Goal: Task Accomplishment & Management: Manage account settings

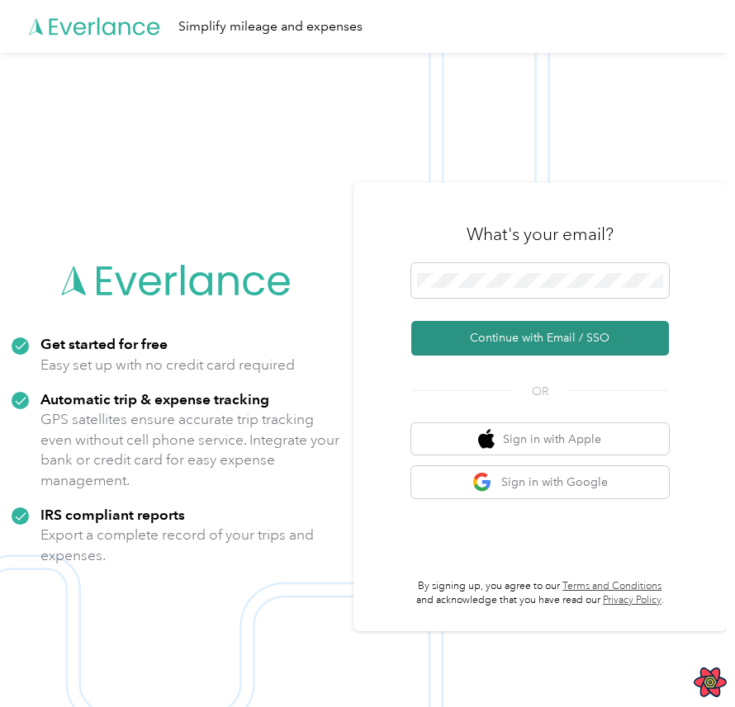
click at [574, 338] on button "Continue with Email / SSO" at bounding box center [540, 338] width 258 height 35
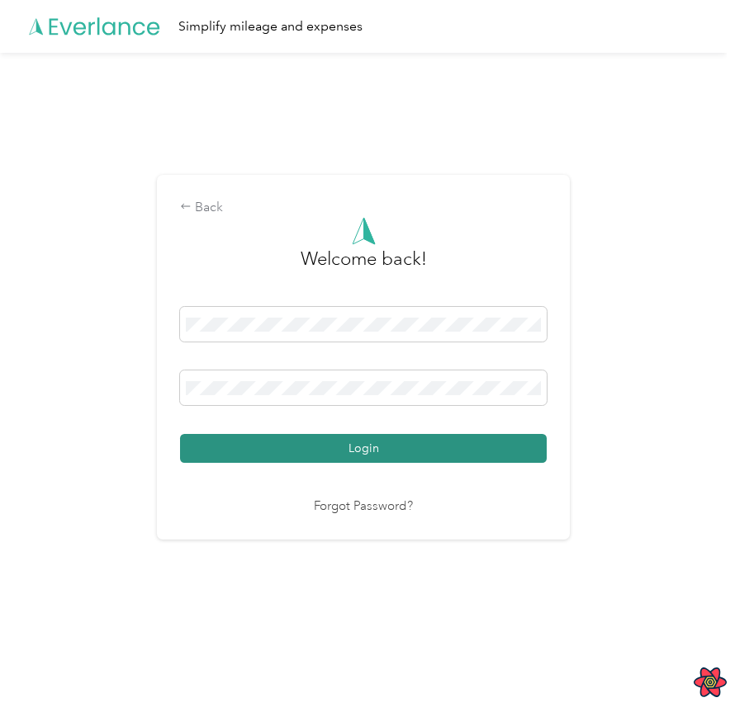
click at [419, 452] on button "Login" at bounding box center [363, 448] width 366 height 29
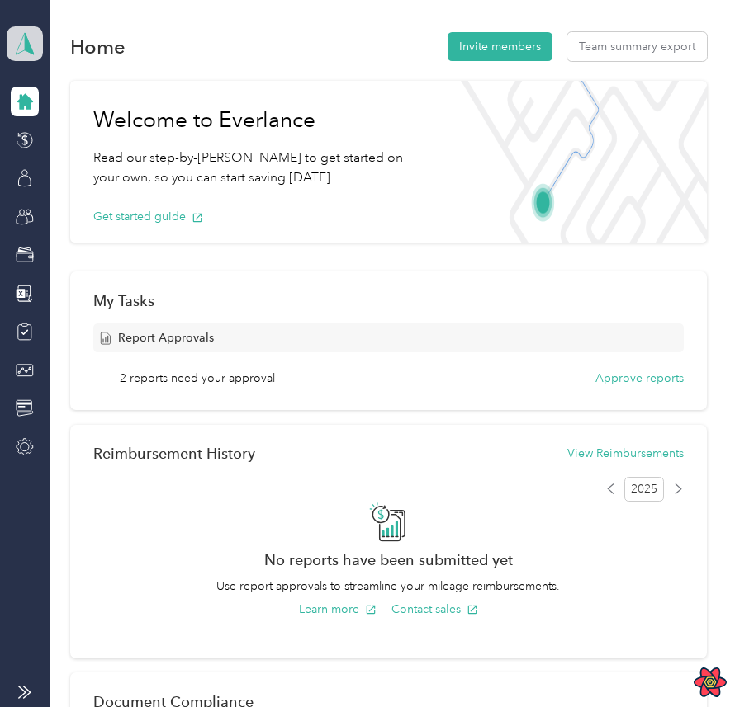
click at [26, 59] on span at bounding box center [25, 43] width 36 height 35
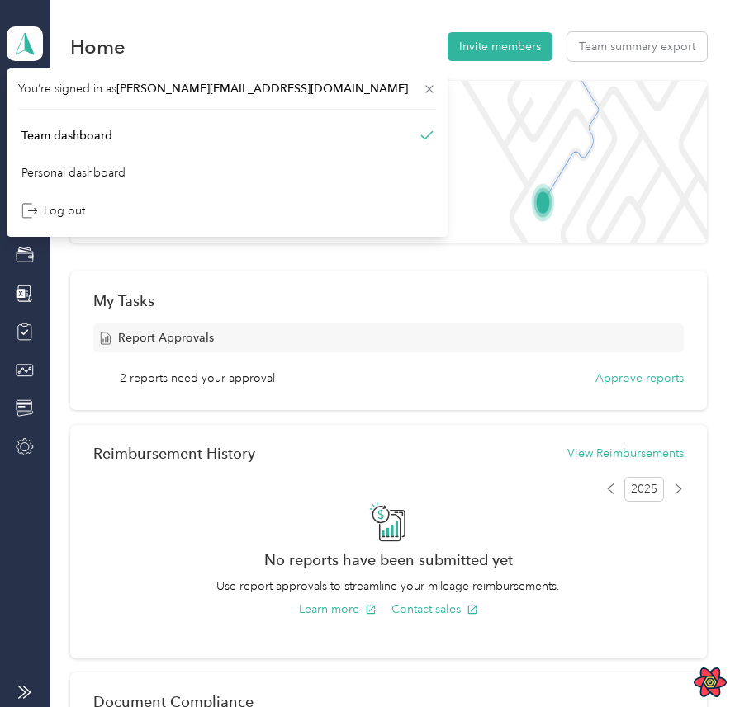
click at [149, 44] on div "Home Invite members Team summary export" at bounding box center [388, 46] width 636 height 35
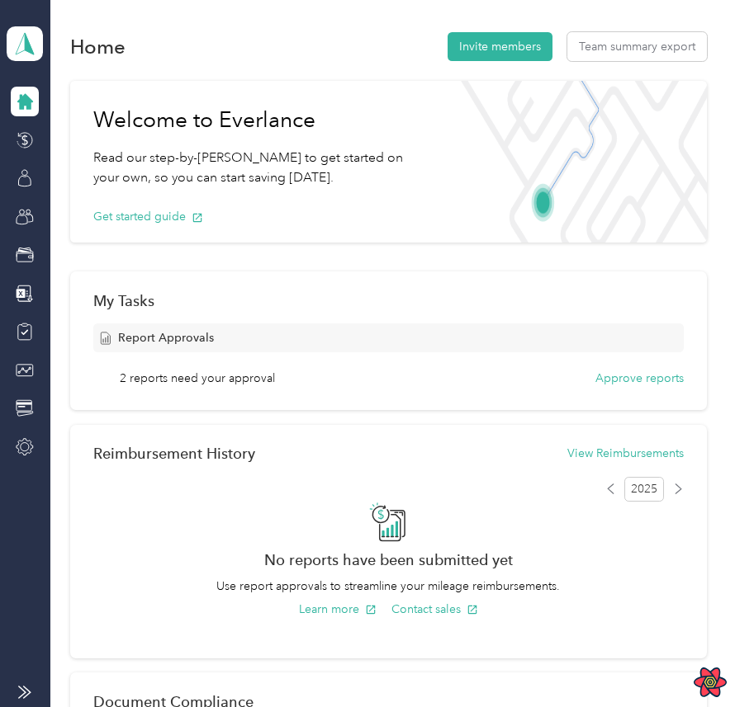
click at [366, 117] on h1 "Welcome to Everlance" at bounding box center [260, 120] width 334 height 26
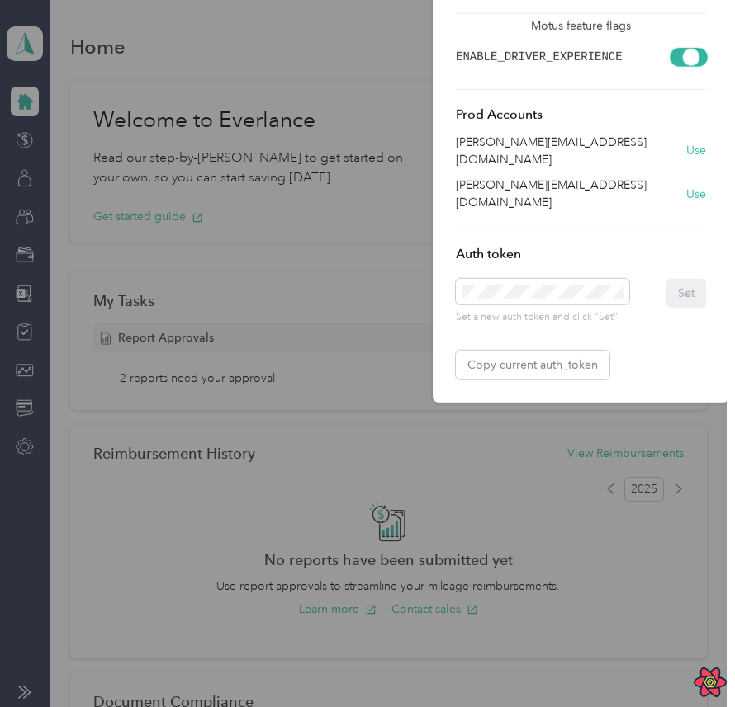
scroll to position [0, 45]
